Goal: Task Accomplishment & Management: Use online tool/utility

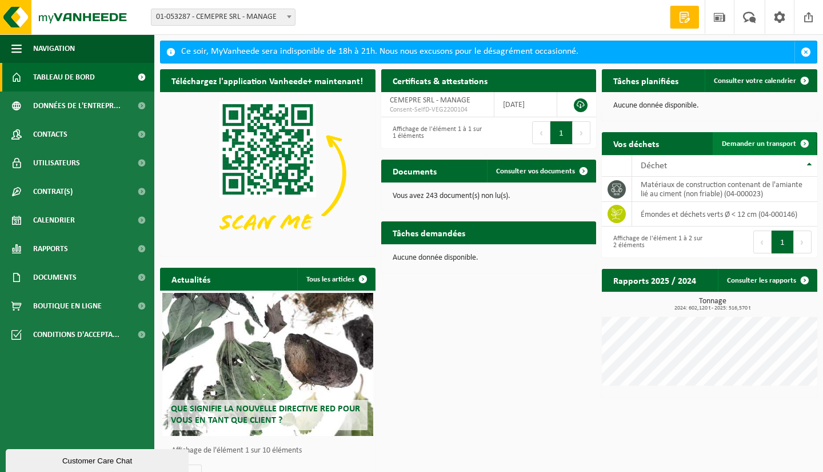
click at [732, 143] on span "Demander un transport" at bounding box center [759, 143] width 74 height 7
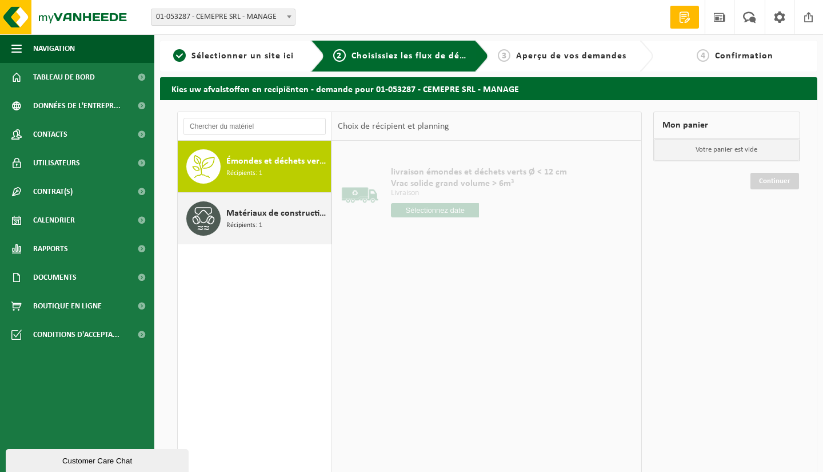
click at [237, 220] on span "Récipients: 1" at bounding box center [244, 225] width 36 height 11
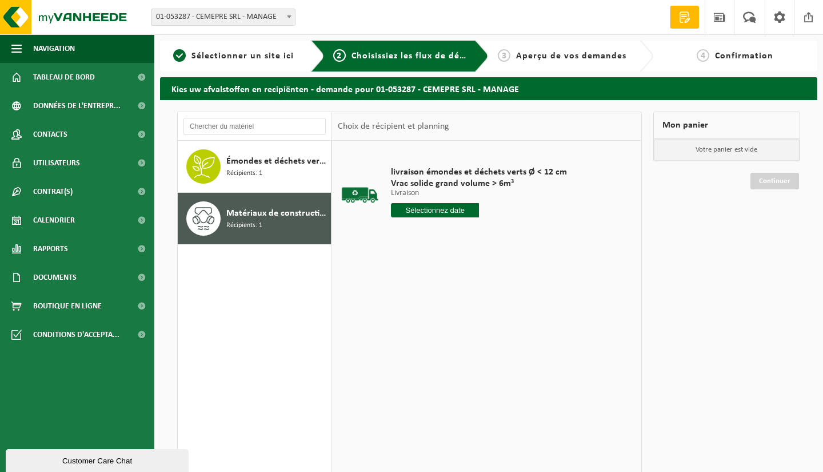
click at [439, 209] on input "text" at bounding box center [435, 210] width 88 height 14
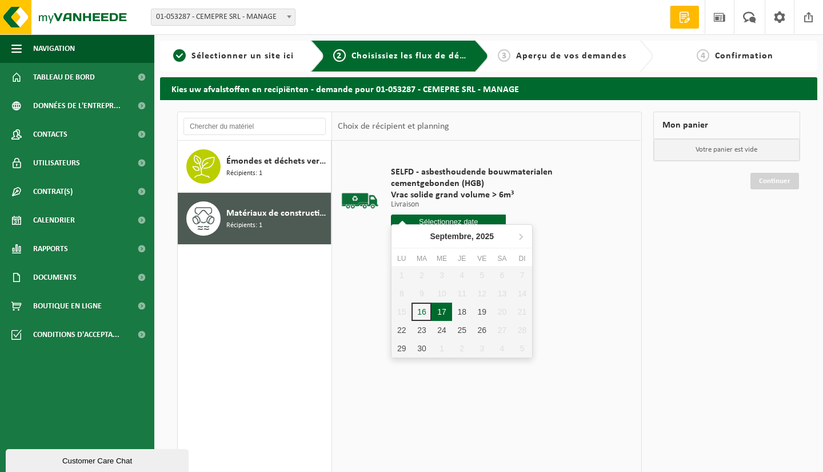
click at [441, 312] on div "17" at bounding box center [442, 311] width 20 height 18
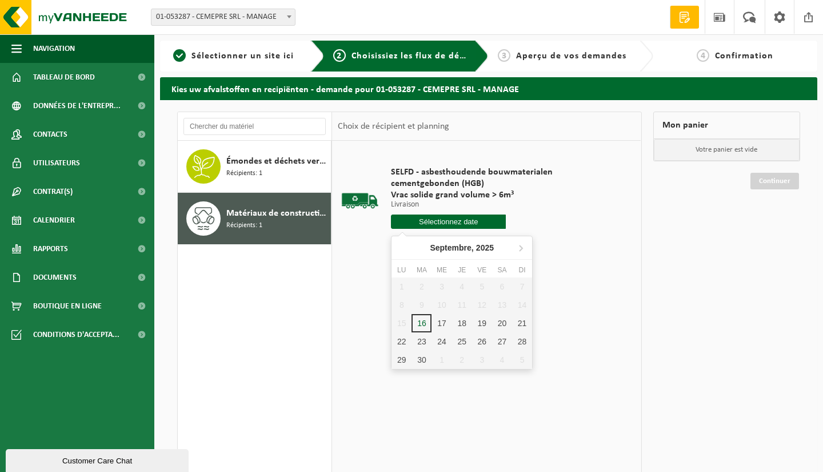
click at [447, 218] on input "text" at bounding box center [448, 221] width 115 height 14
click at [443, 319] on div "17" at bounding box center [442, 323] width 20 height 18
type input "à partir de 2025-09-17"
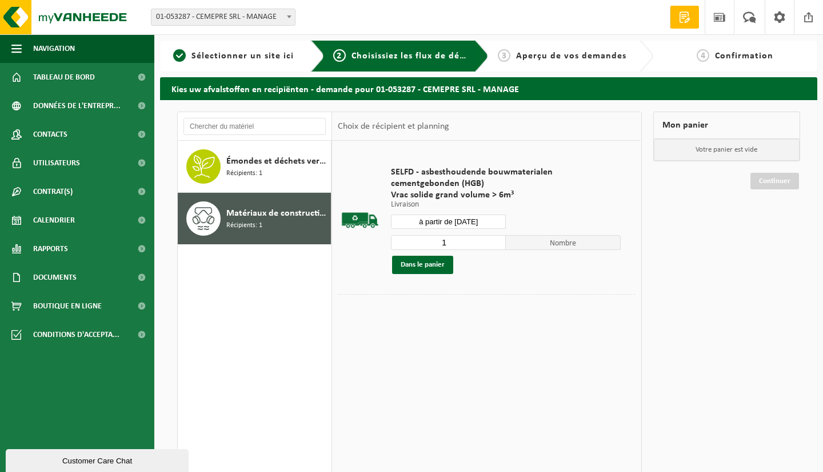
type input "2"
click at [499, 239] on input "2" at bounding box center [448, 242] width 115 height 15
click at [424, 265] on button "Dans le panier" at bounding box center [422, 265] width 61 height 18
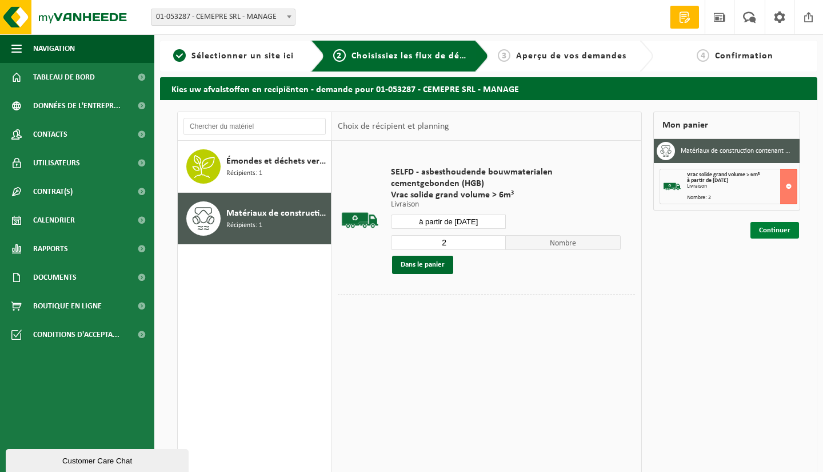
click at [778, 228] on link "Continuer" at bounding box center [775, 230] width 49 height 17
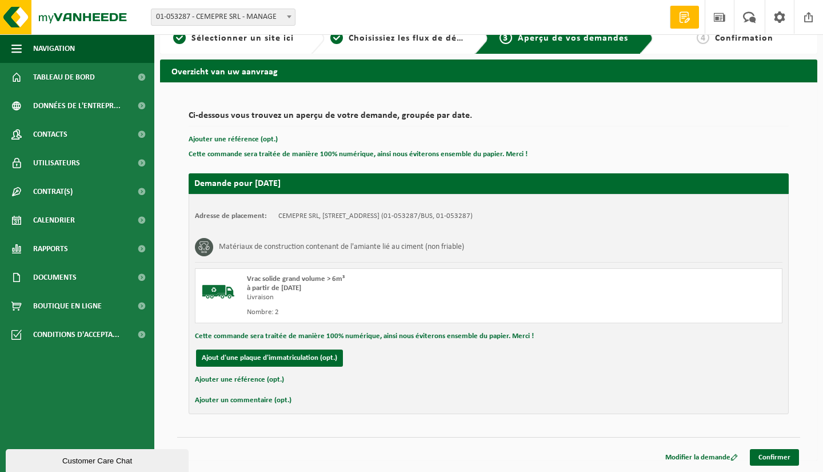
scroll to position [18, 0]
click at [779, 456] on link "Confirmer" at bounding box center [774, 457] width 49 height 17
